Goal: Navigation & Orientation: Find specific page/section

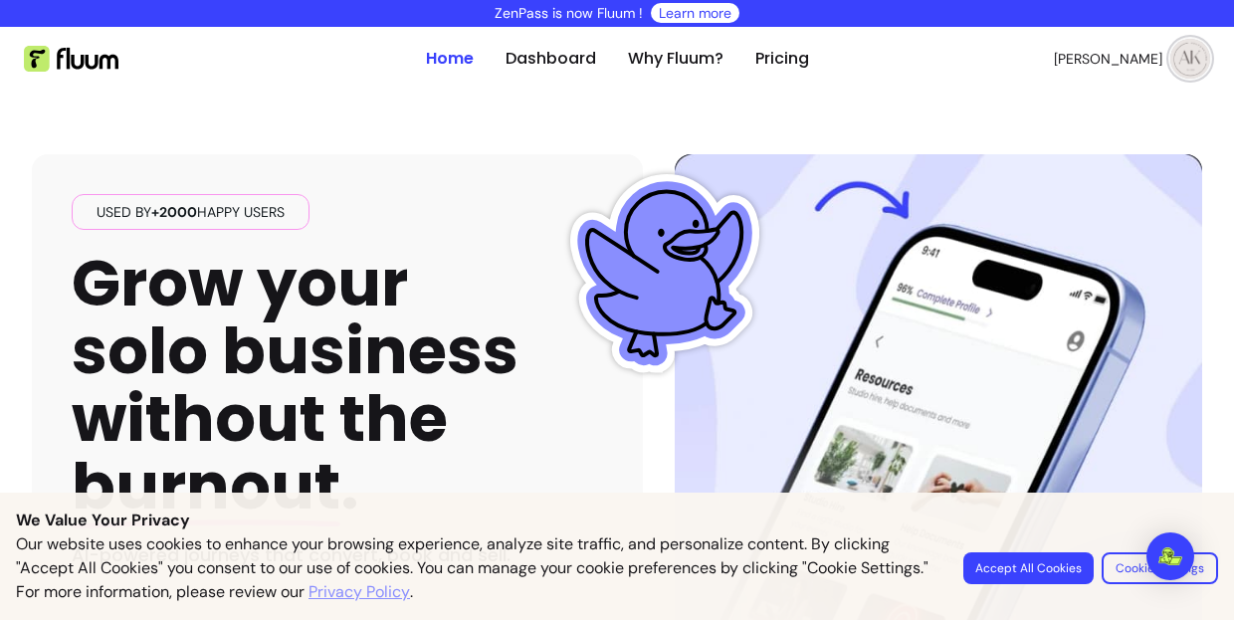
click at [1131, 55] on span "[PERSON_NAME]" at bounding box center [1108, 59] width 108 height 20
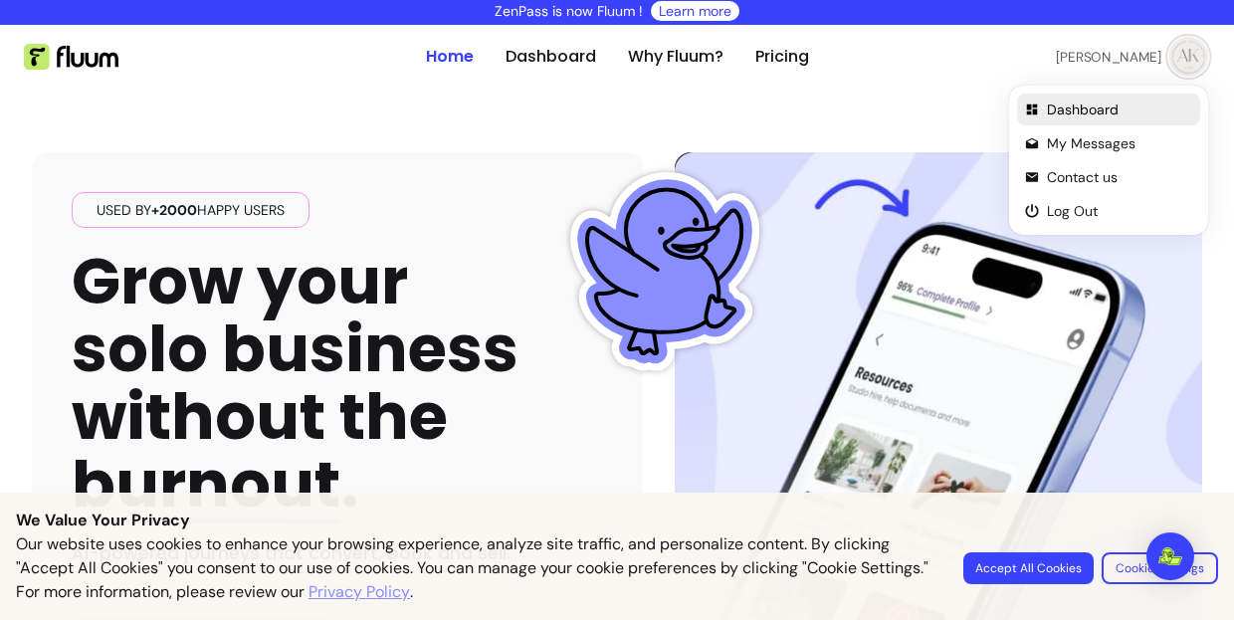
click at [1076, 110] on span "Dashboard" at bounding box center [1119, 110] width 145 height 20
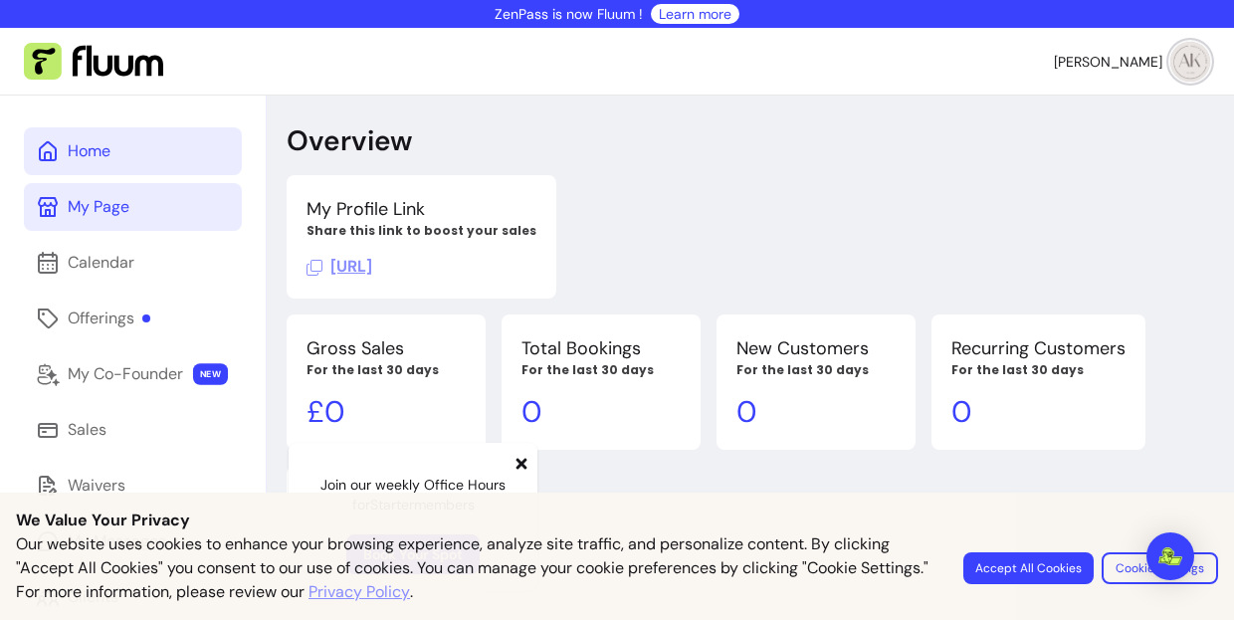
click at [121, 218] on div "My Page" at bounding box center [99, 207] width 62 height 24
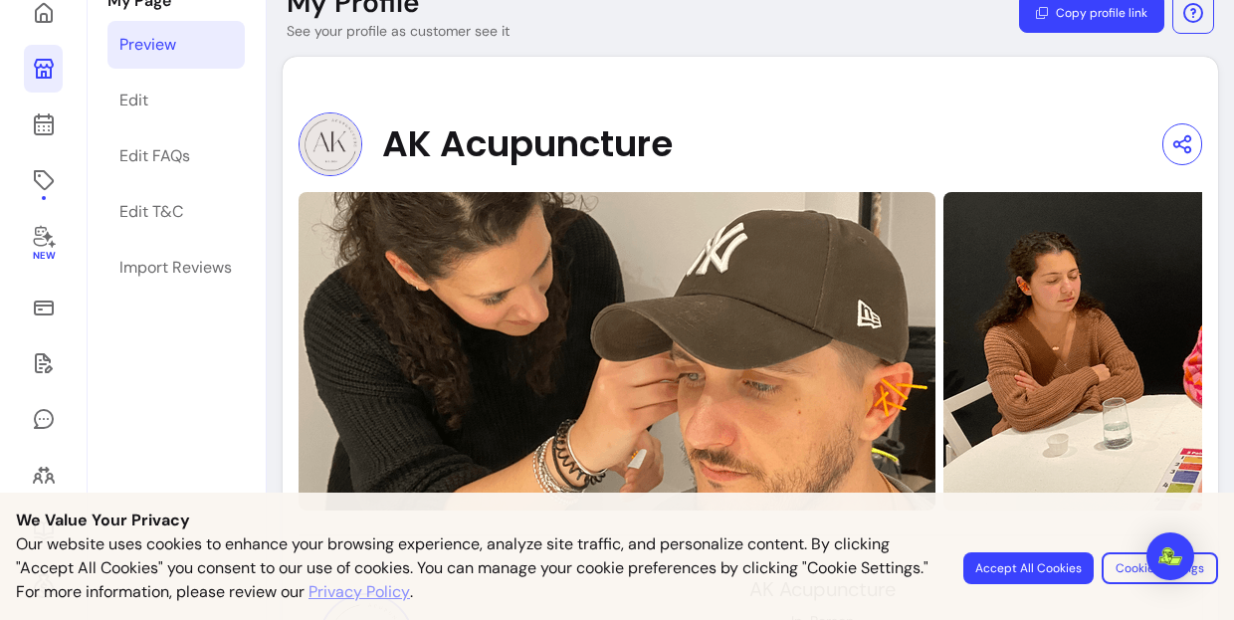
scroll to position [135, 0]
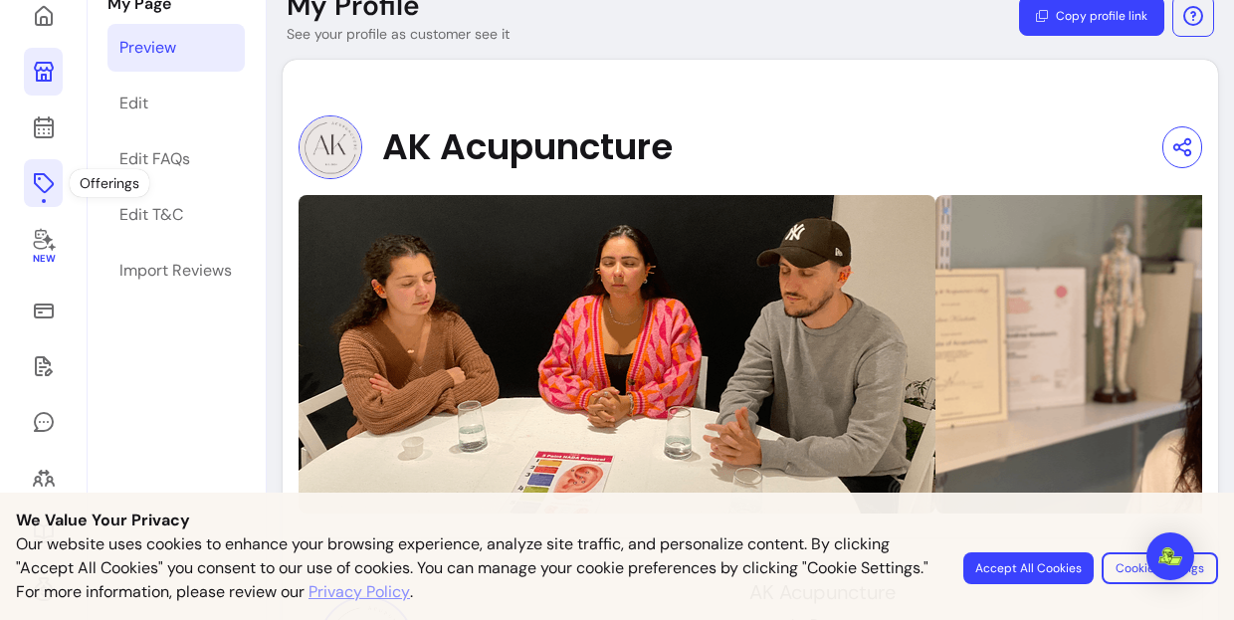
click at [37, 190] on icon at bounding box center [44, 183] width 24 height 24
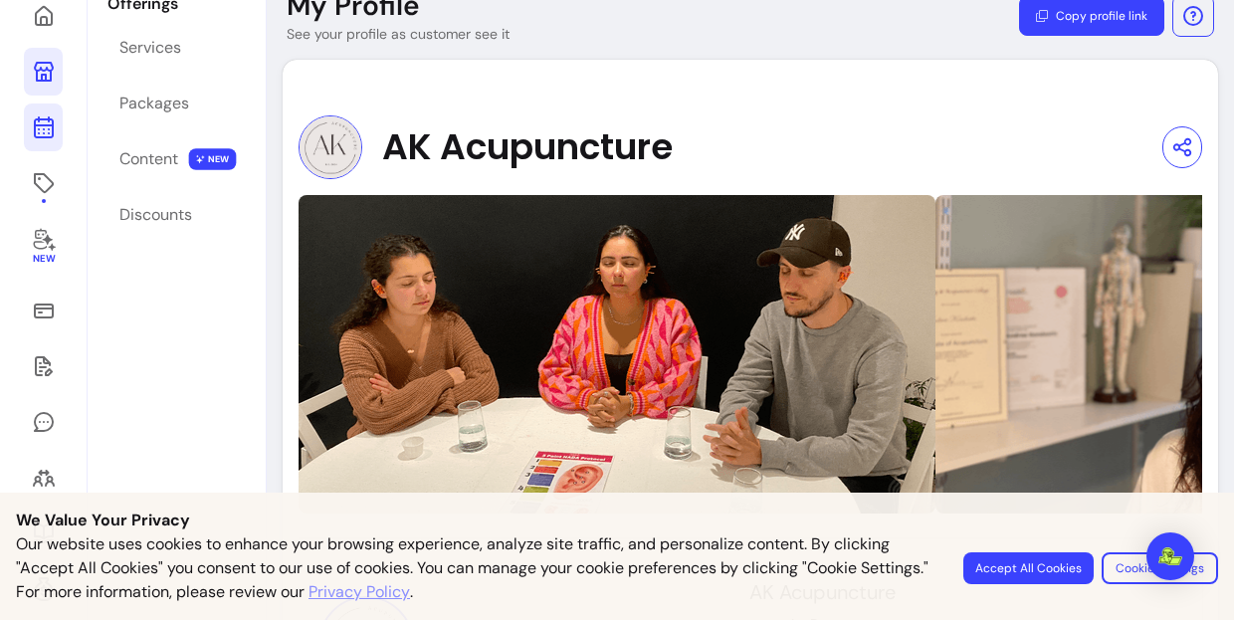
scroll to position [96, 0]
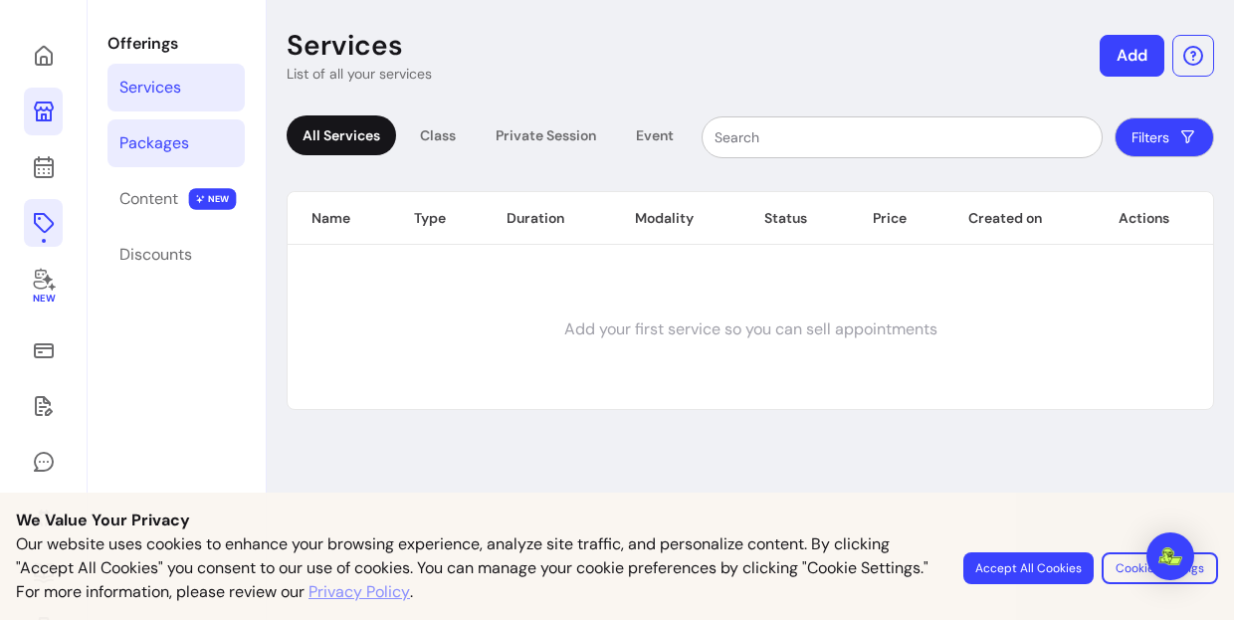
click at [203, 144] on link "Packages" at bounding box center [175, 143] width 137 height 48
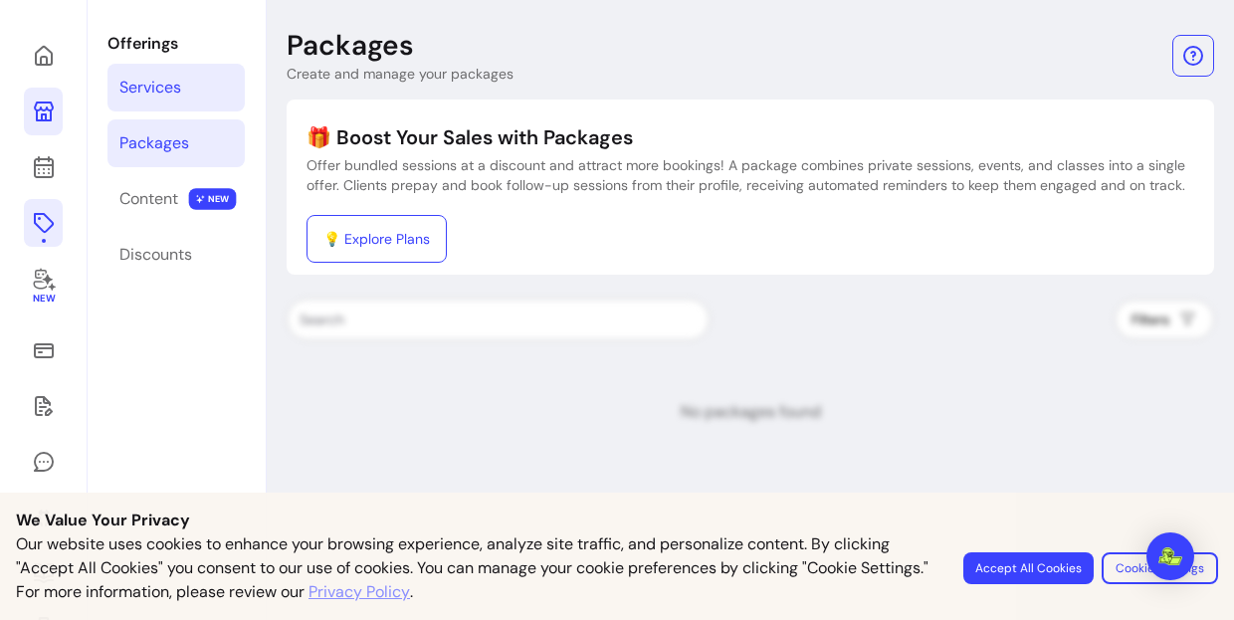
click at [177, 96] on div "Services" at bounding box center [150, 88] width 62 height 24
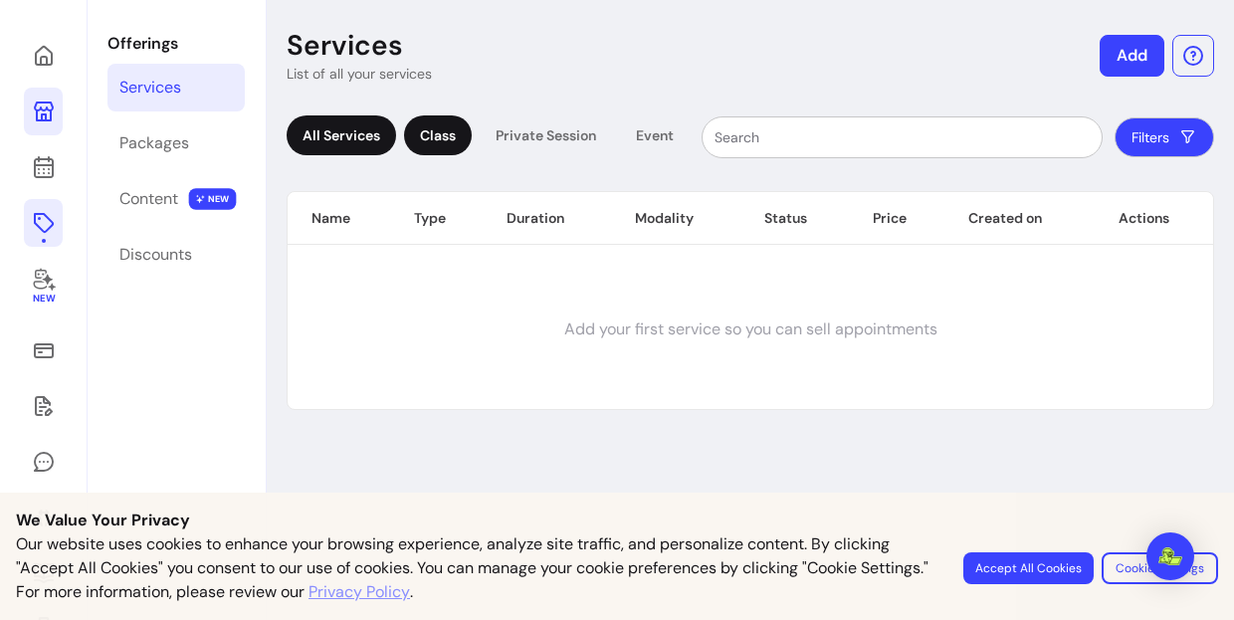
click at [421, 132] on div "Class" at bounding box center [438, 135] width 68 height 40
click at [352, 131] on div "All Services" at bounding box center [341, 135] width 109 height 40
